Goal: Navigation & Orientation: Find specific page/section

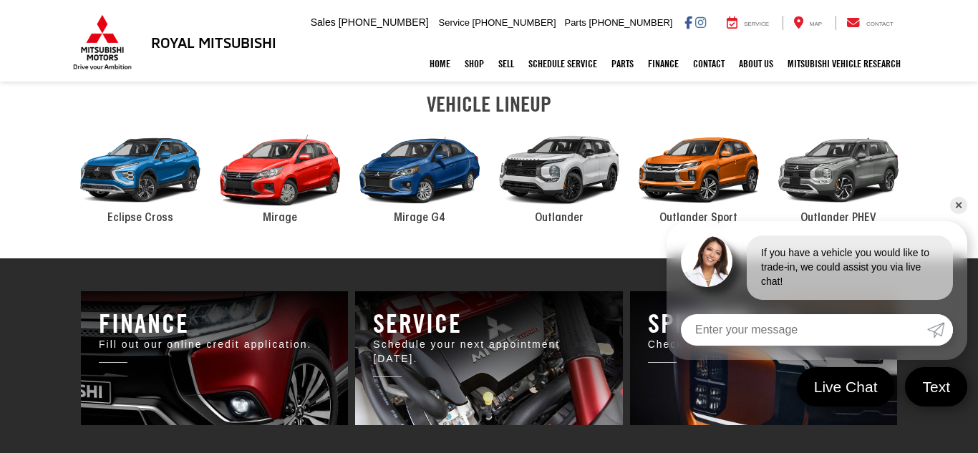
scroll to position [738, 0]
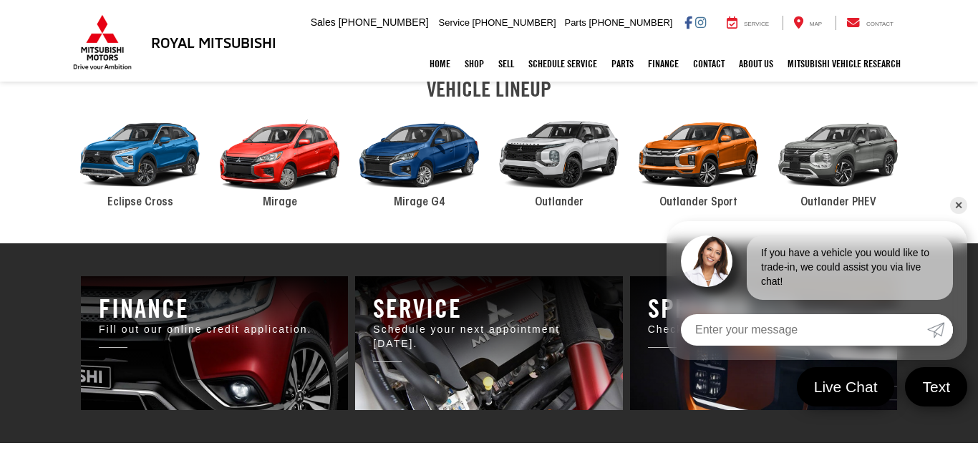
click at [580, 143] on div "2024 Mitsubishi Outlander" at bounding box center [559, 155] width 140 height 95
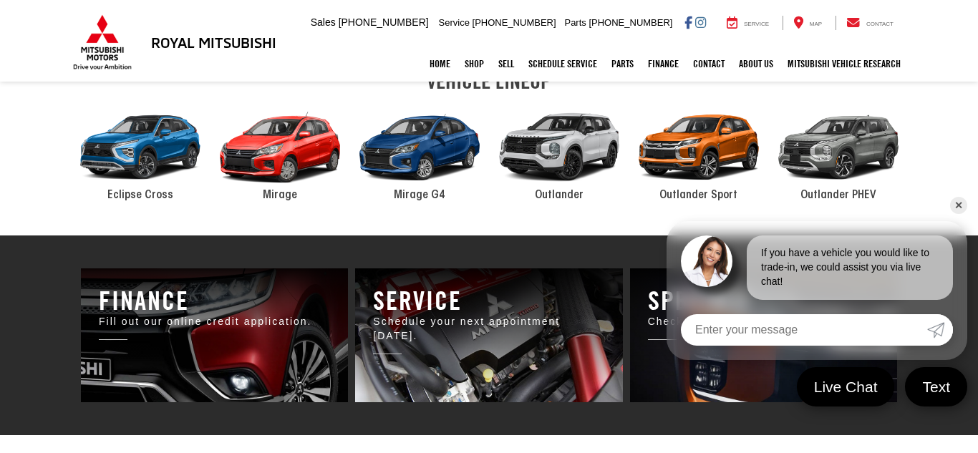
click at [962, 205] on link "✕" at bounding box center [958, 205] width 17 height 17
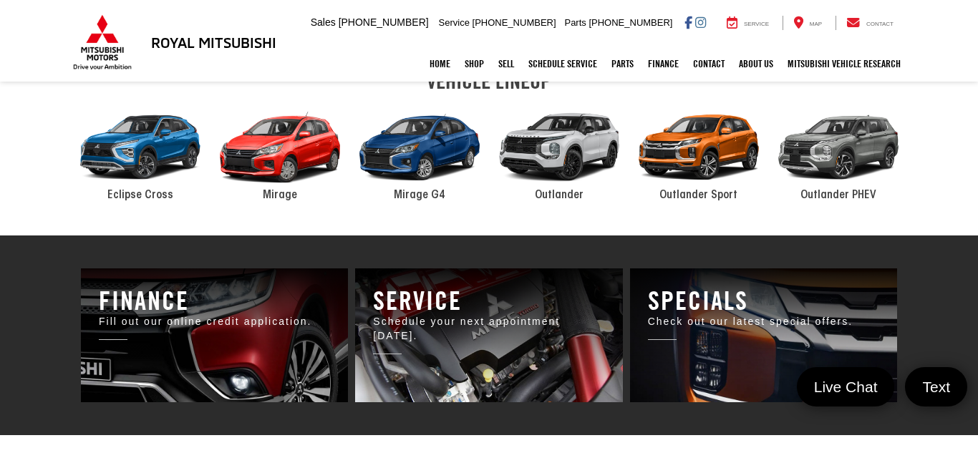
click at [578, 155] on div "2024 Mitsubishi Outlander" at bounding box center [559, 147] width 140 height 95
